Goal: Transaction & Acquisition: Obtain resource

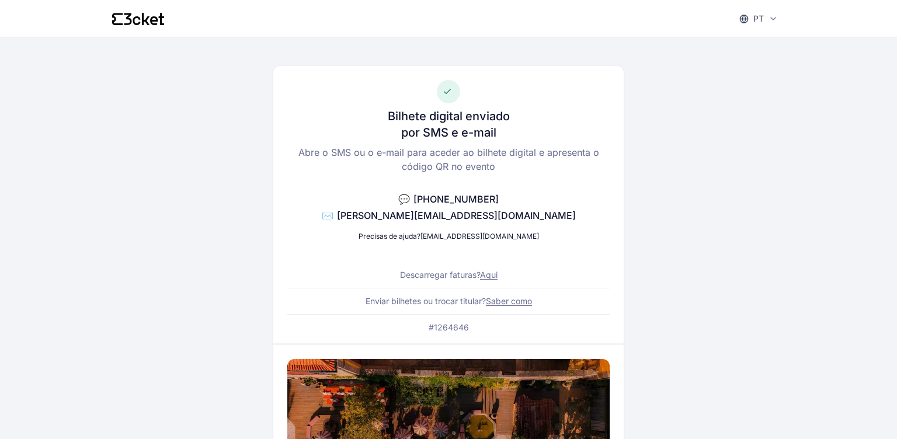
click at [496, 276] on link "Aqui" at bounding box center [489, 275] width 18 height 10
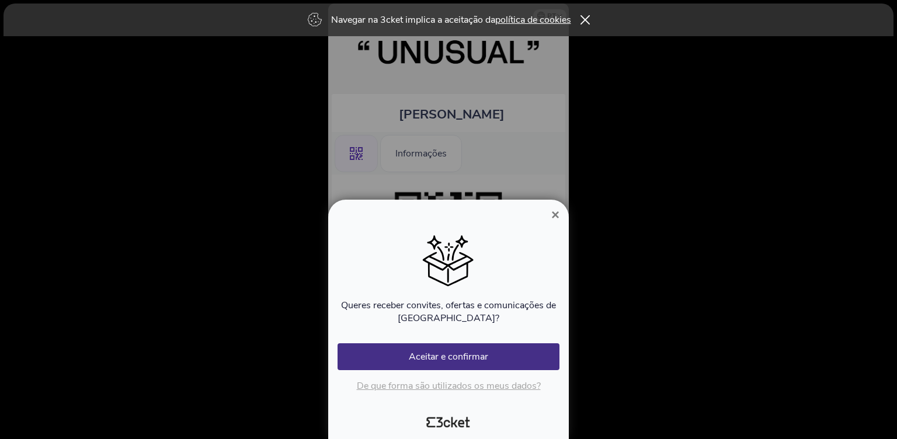
click at [557, 216] on span "×" at bounding box center [555, 215] width 8 height 16
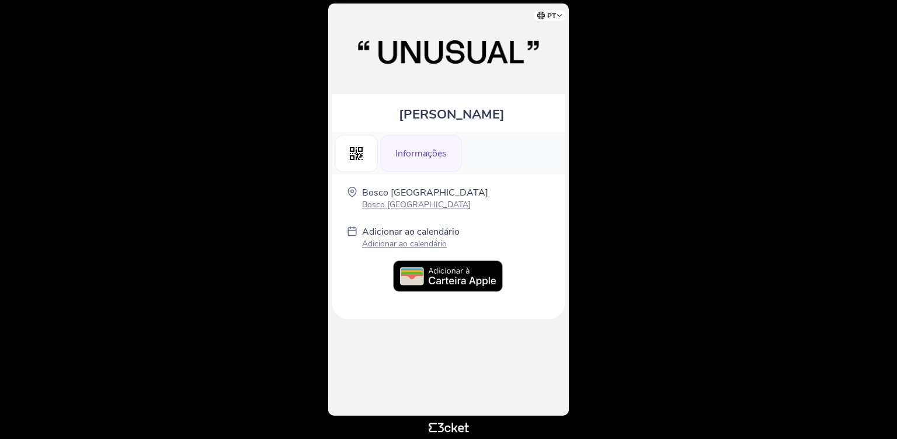
click at [426, 244] on p "Adicionar ao calendário" at bounding box center [411, 243] width 98 height 11
